Goal: Task Accomplishment & Management: Manage account settings

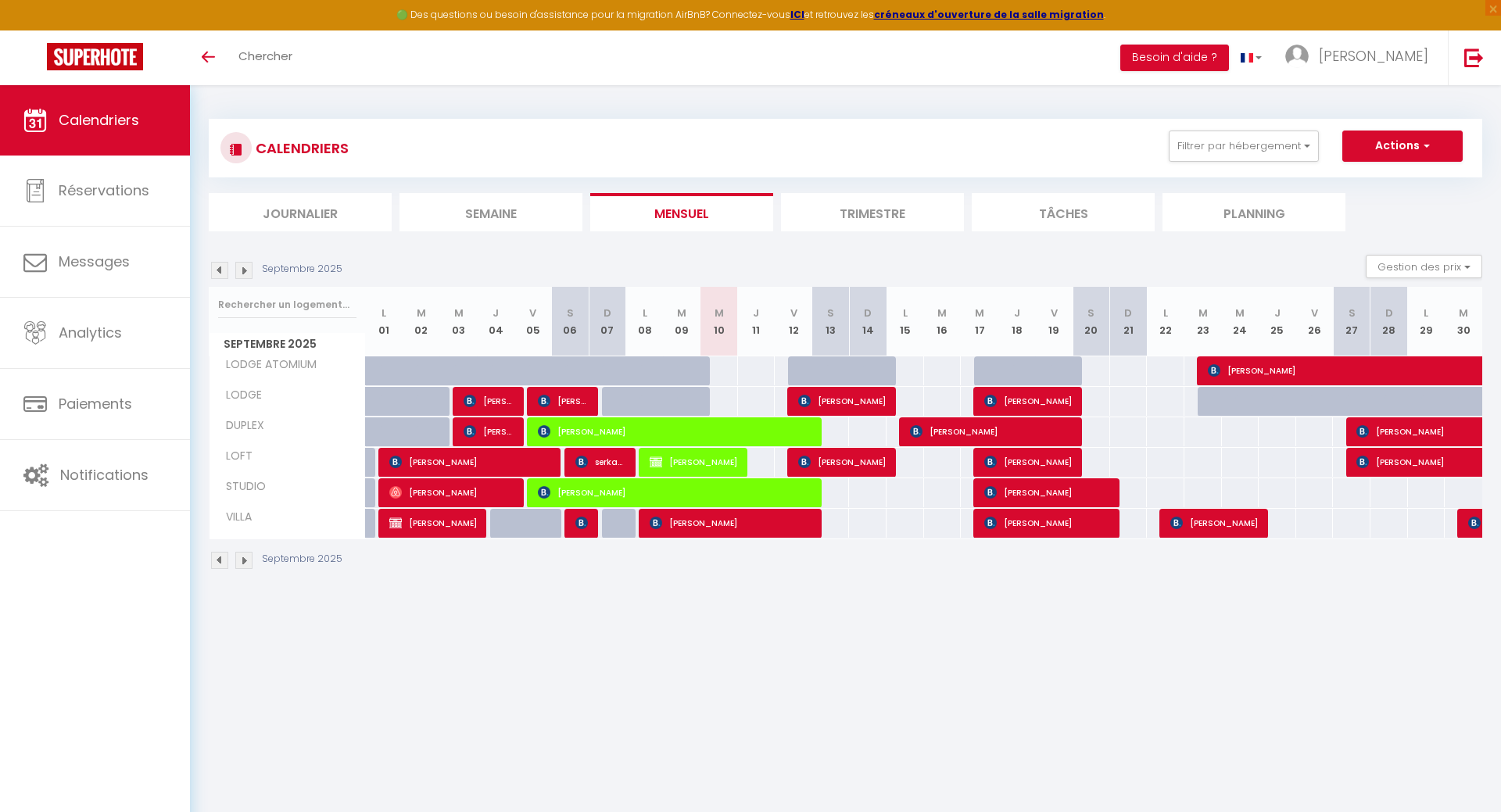
click at [1471, 524] on img at bounding box center [1474, 523] width 13 height 13
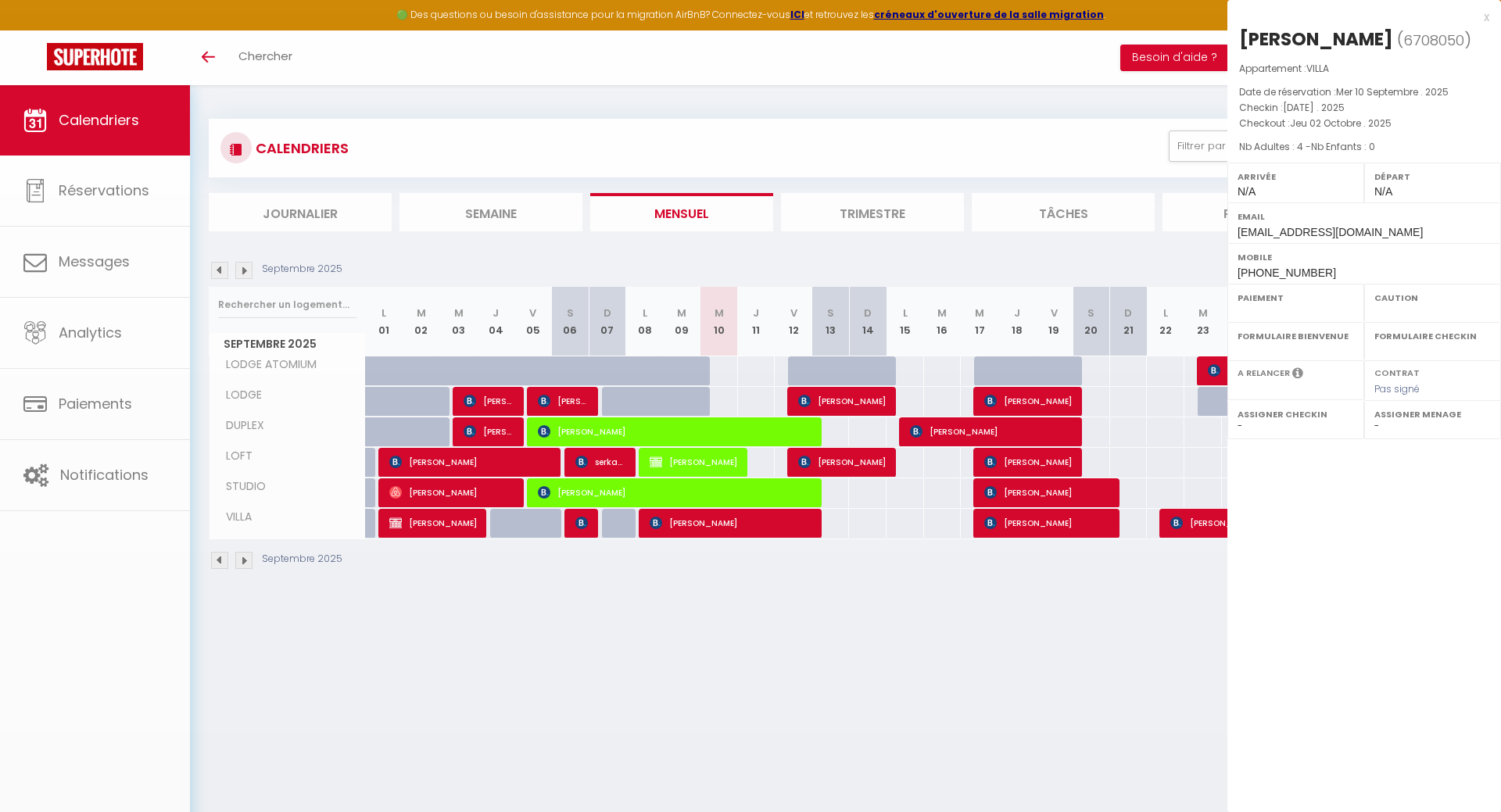
select select "OK"
select select "KO"
select select "0"
select select "1"
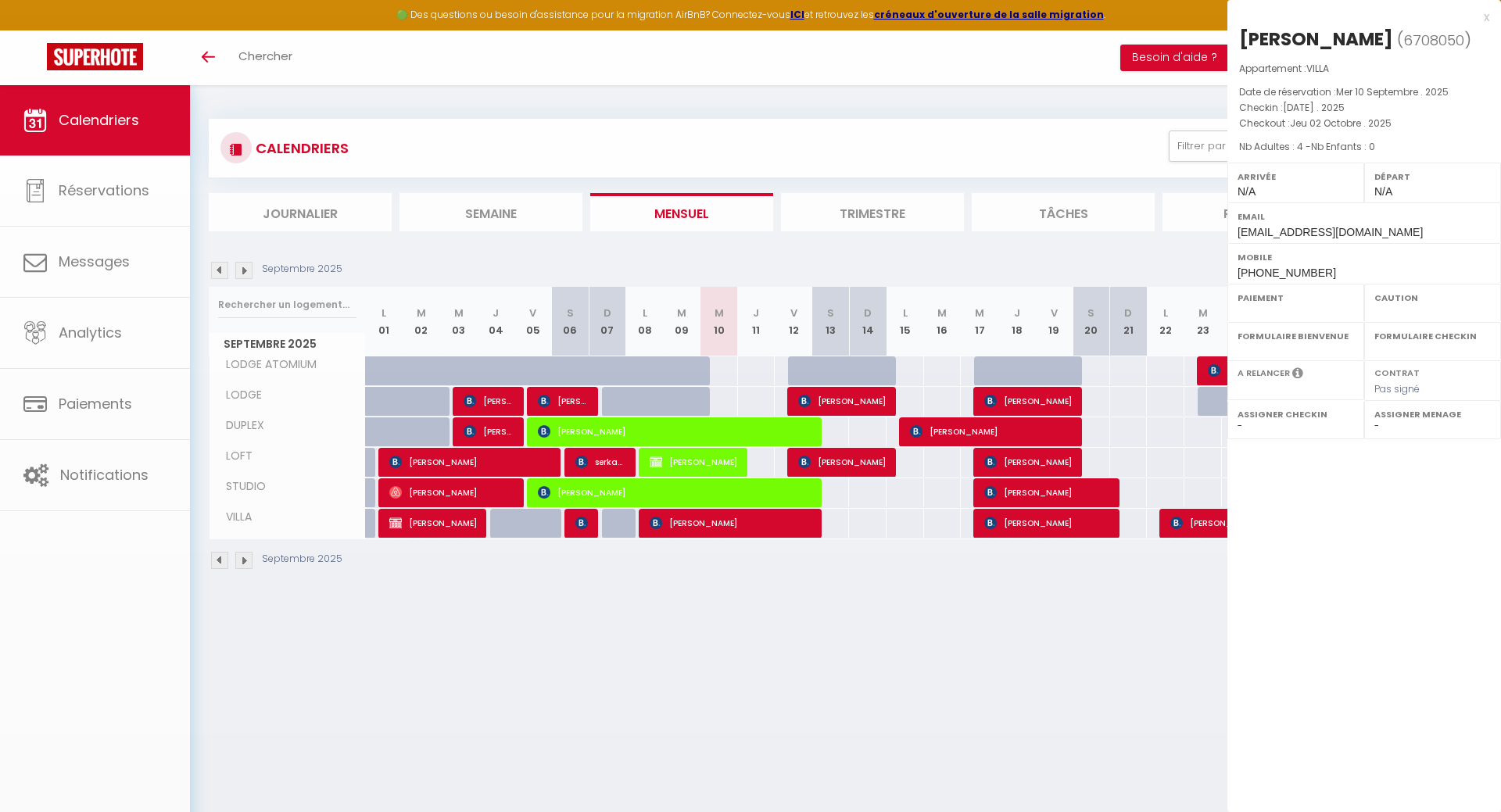
select select
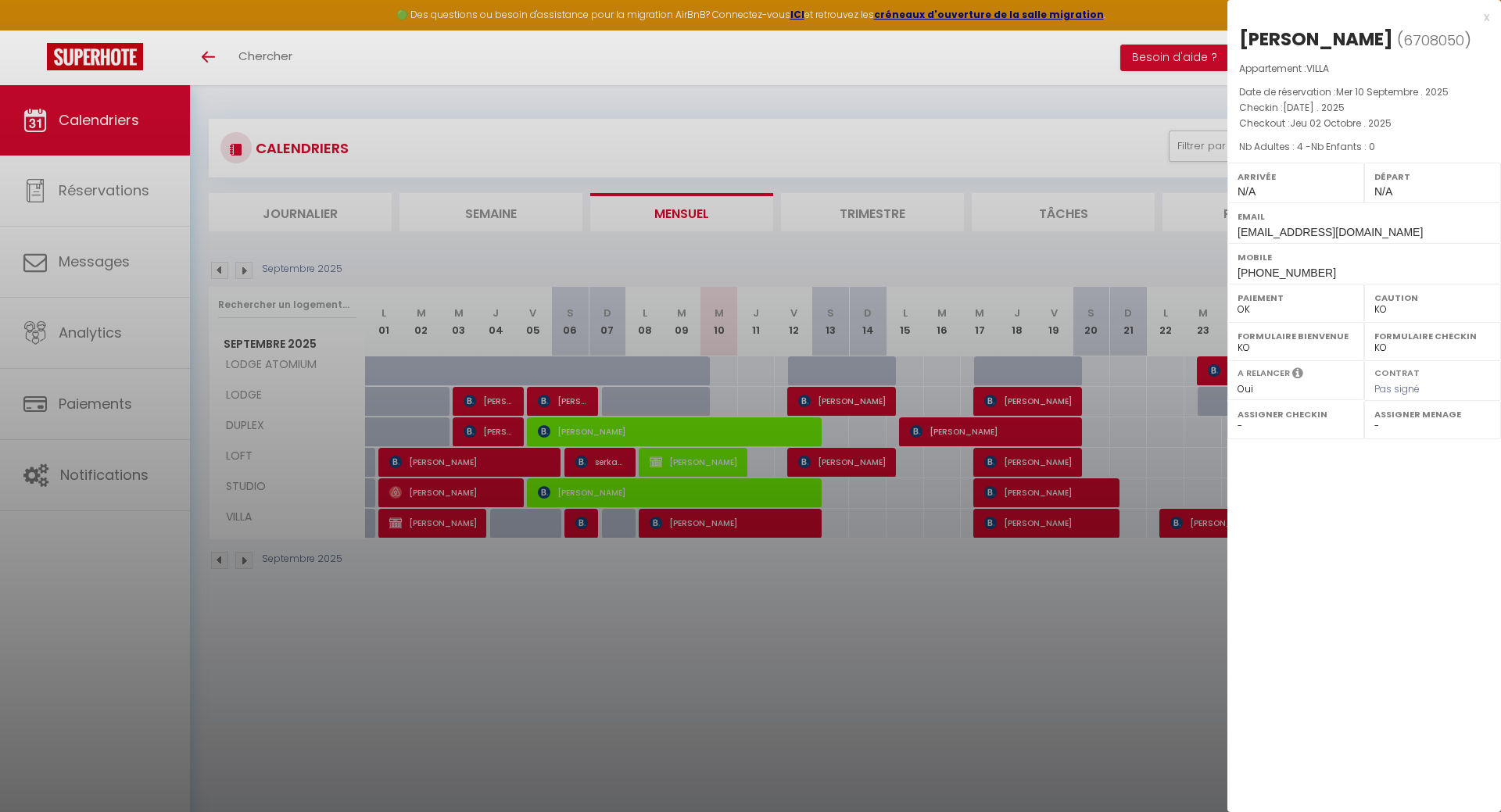
click at [1086, 647] on div at bounding box center [750, 406] width 1501 height 812
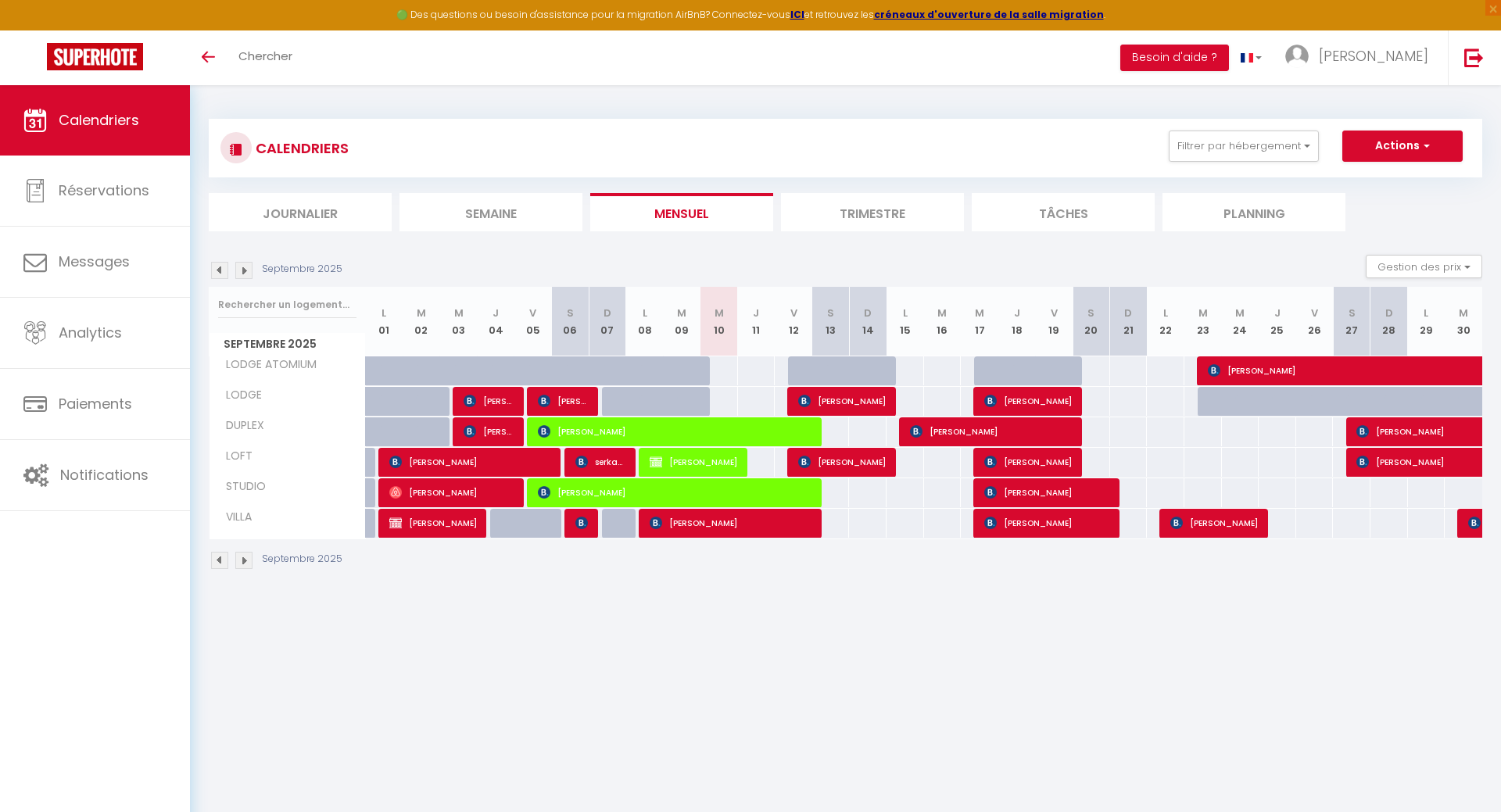
click at [242, 272] on img at bounding box center [243, 270] width 17 height 17
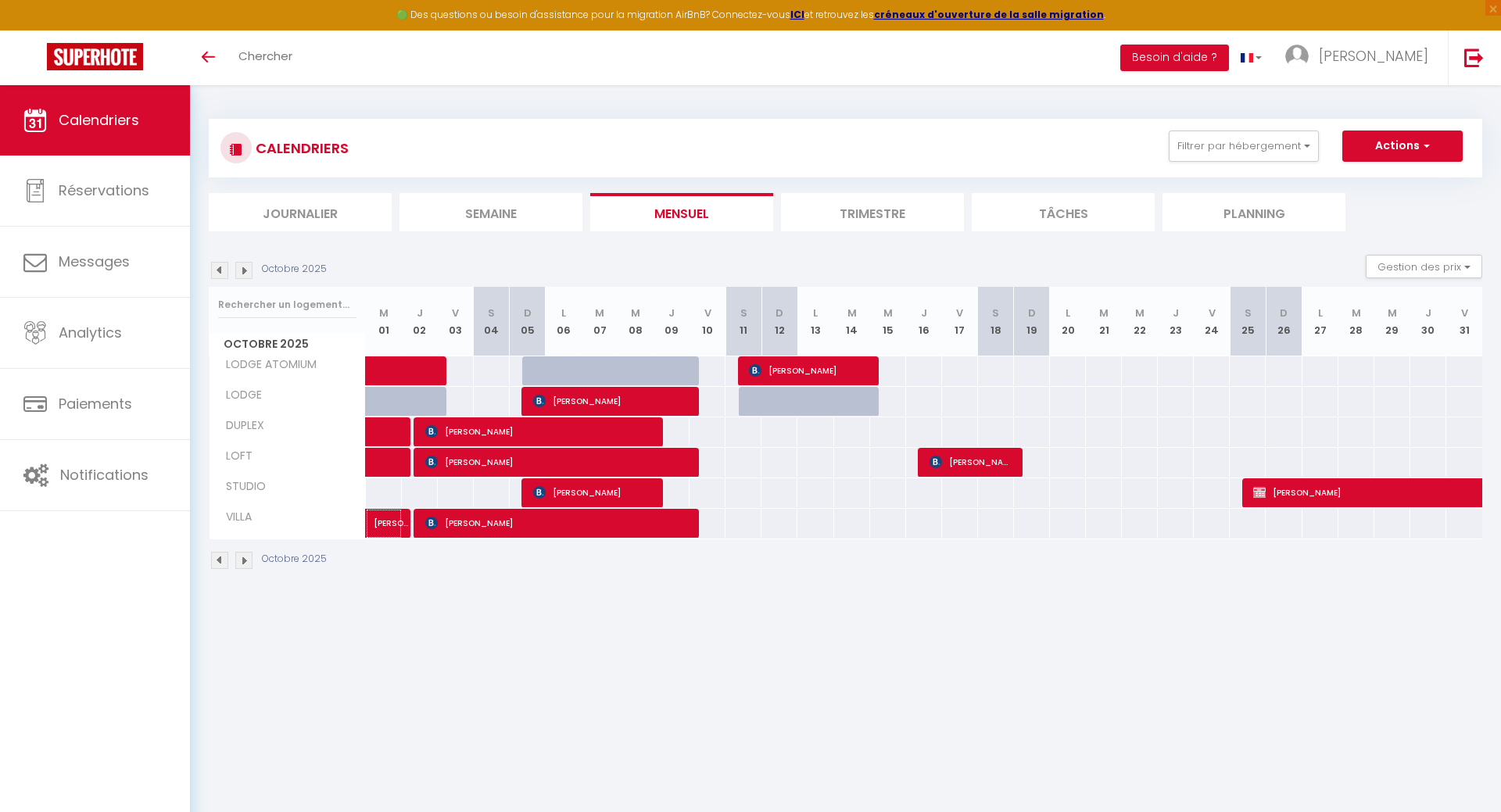
click at [388, 528] on span "[PERSON_NAME]" at bounding box center [392, 514] width 36 height 30
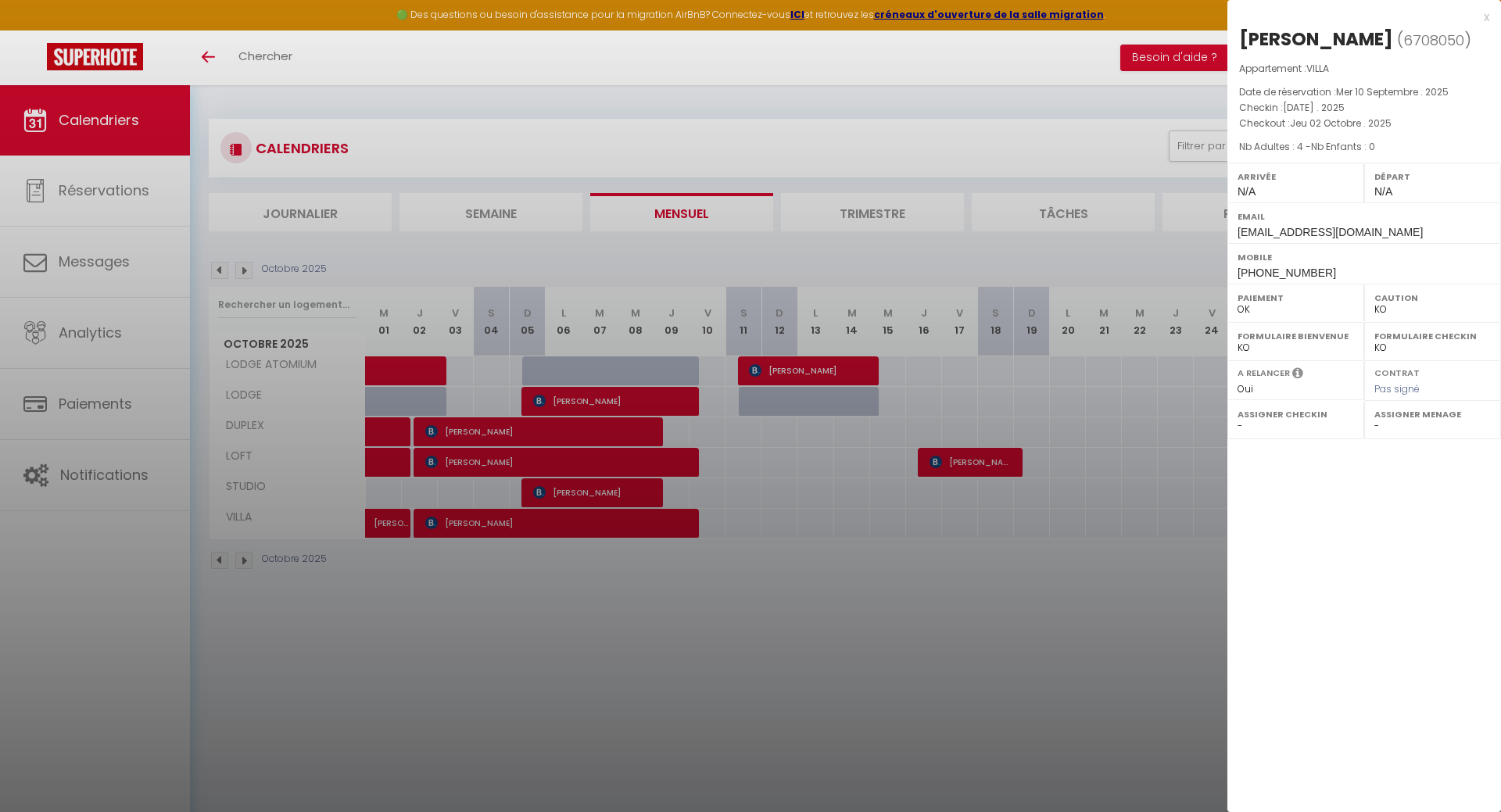
click at [220, 265] on div at bounding box center [750, 406] width 1501 height 812
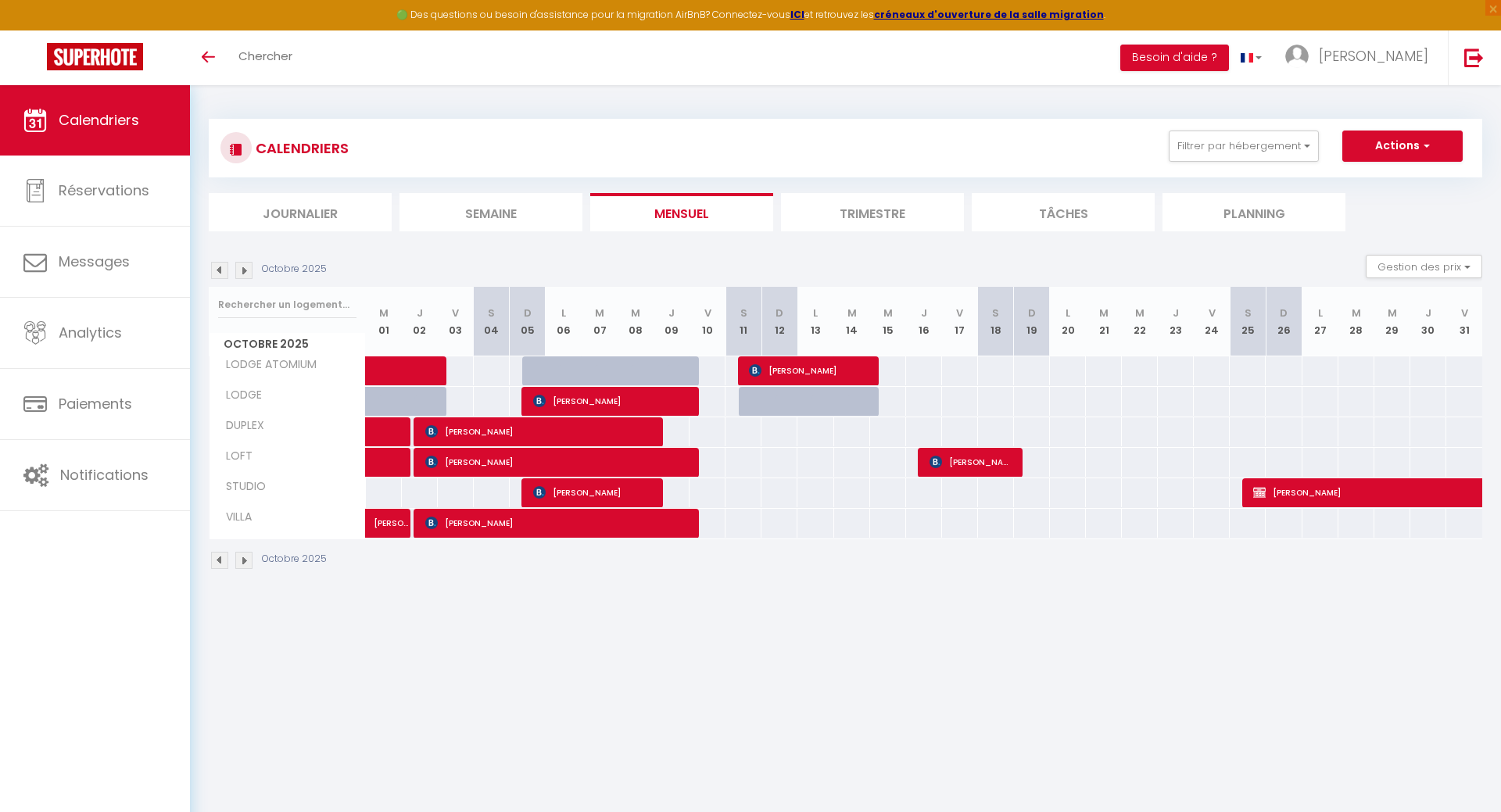
click at [218, 270] on img at bounding box center [219, 270] width 17 height 17
